Goal: Task Accomplishment & Management: Manage account settings

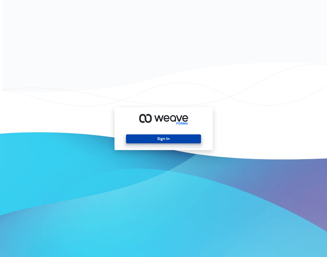
click at [145, 140] on button "Sign In" at bounding box center [163, 139] width 75 height 9
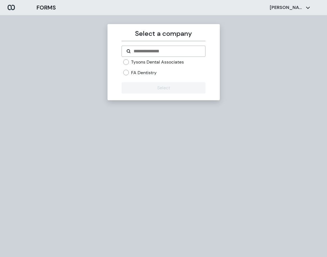
click at [127, 79] on div "Tysons Dental Associates FA Dentistry" at bounding box center [163, 69] width 84 height 21
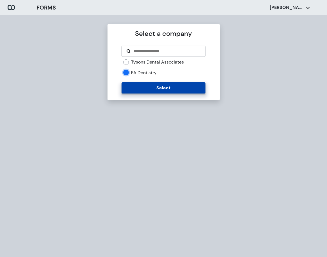
click at [130, 92] on button "Select" at bounding box center [163, 87] width 84 height 11
